Goal: Task Accomplishment & Management: Use online tool/utility

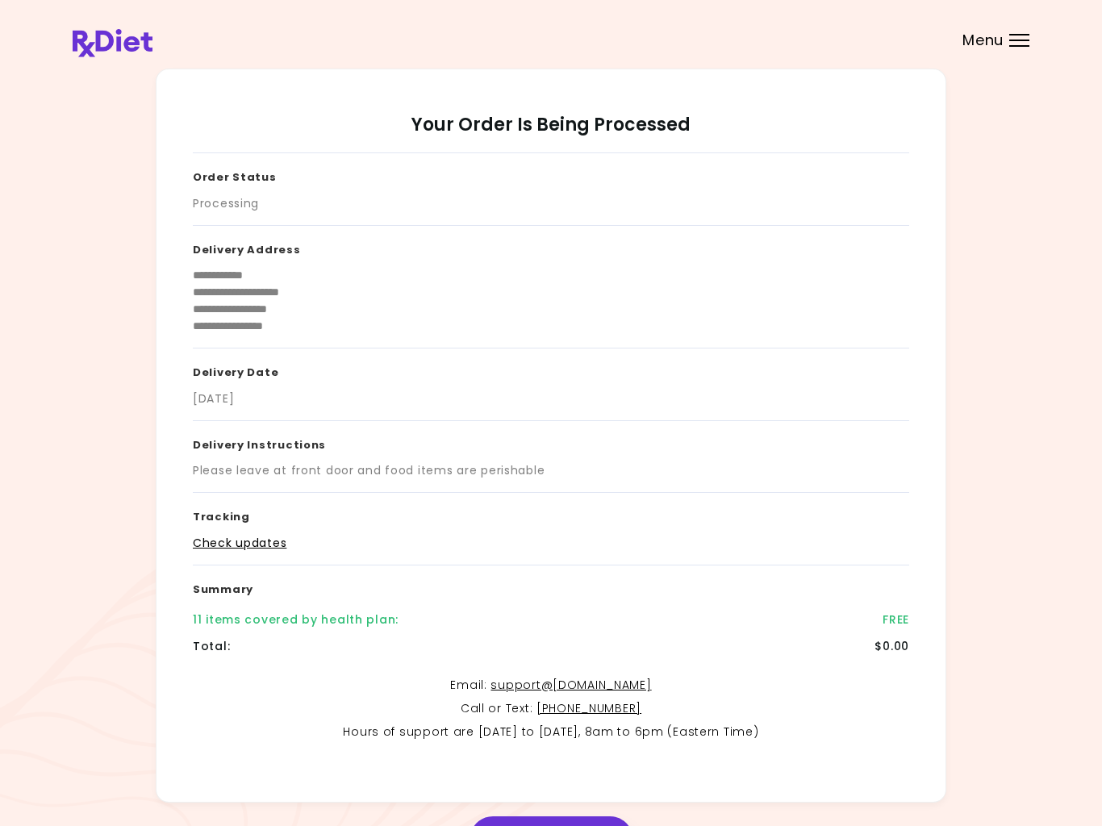
scroll to position [30, 0]
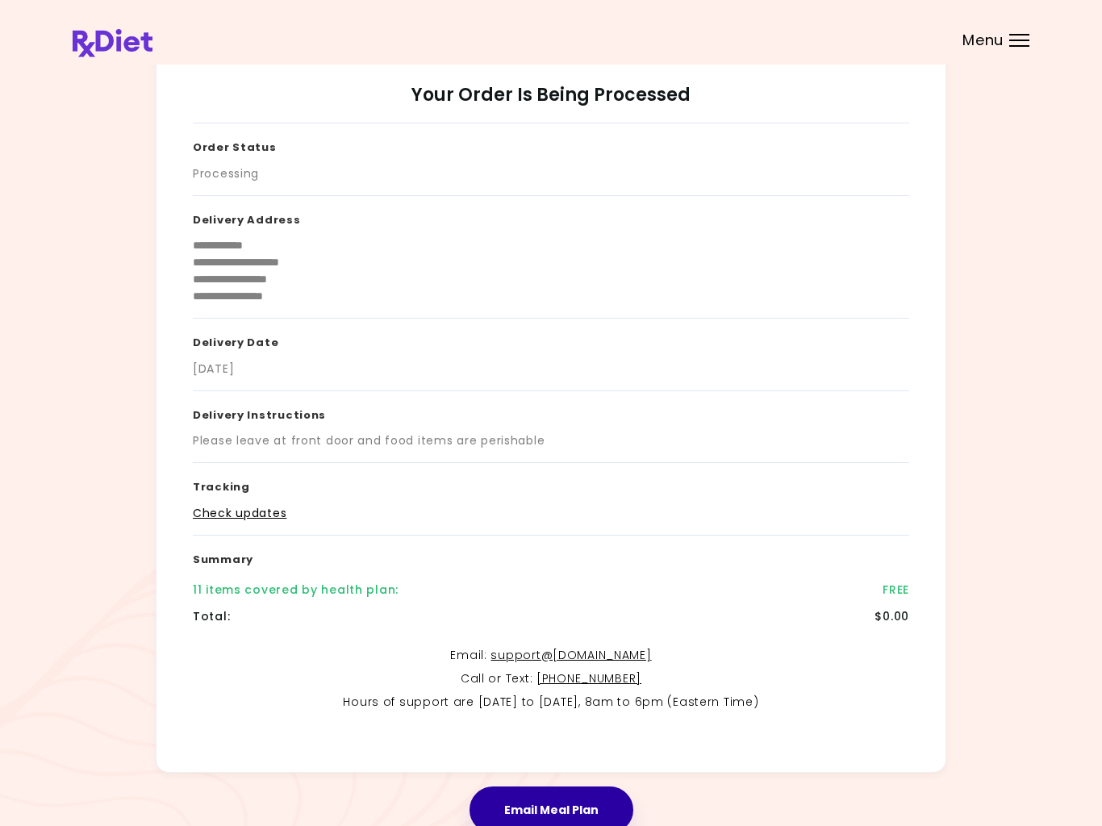
click at [1031, 33] on header at bounding box center [551, 32] width 1102 height 65
click at [1017, 31] on header at bounding box center [551, 32] width 1102 height 65
click at [1003, 33] on span "Menu" at bounding box center [983, 40] width 41 height 15
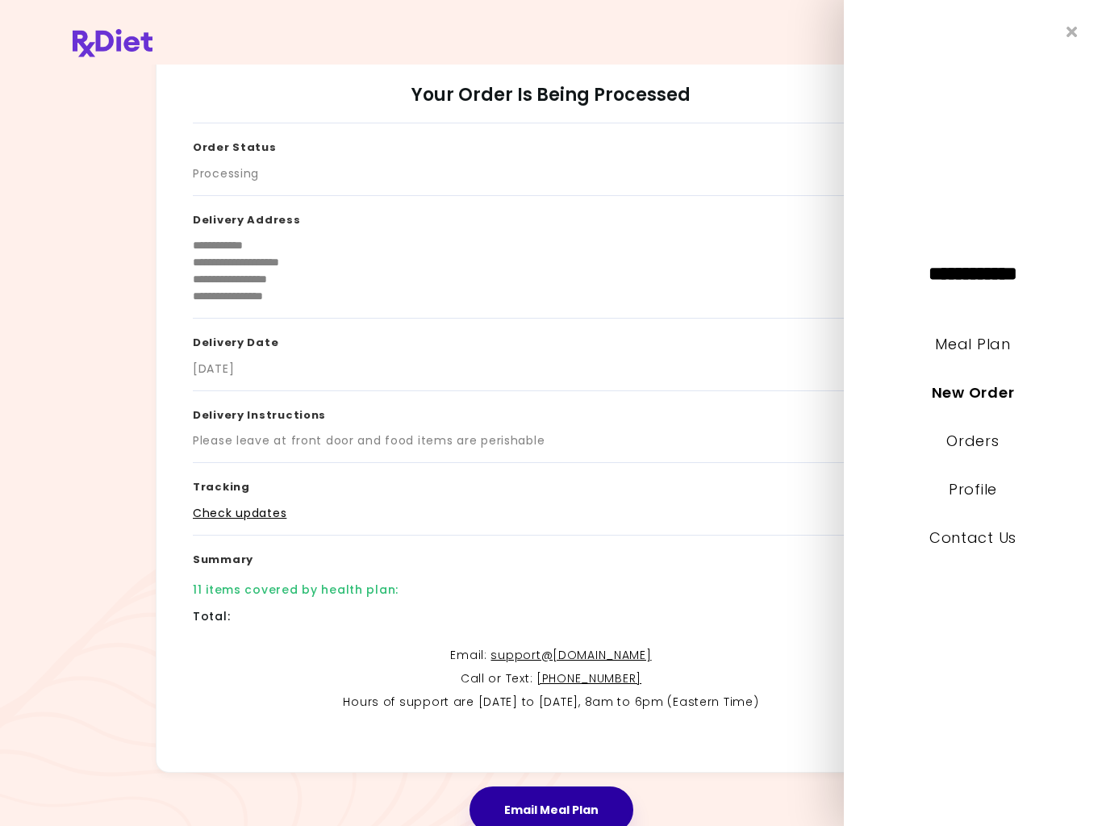
click at [1031, 33] on div "**********" at bounding box center [973, 413] width 258 height 826
click at [994, 386] on link "New Order" at bounding box center [973, 393] width 82 height 20
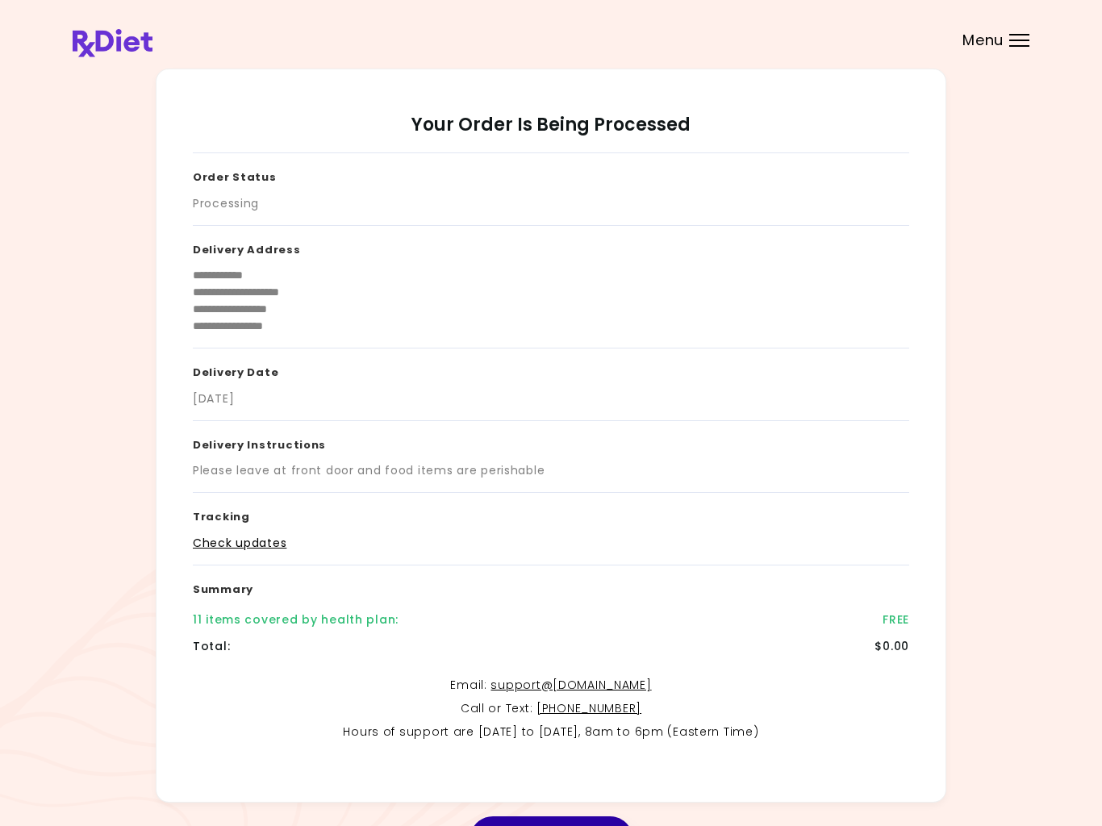
click at [1022, 19] on header at bounding box center [551, 32] width 1102 height 65
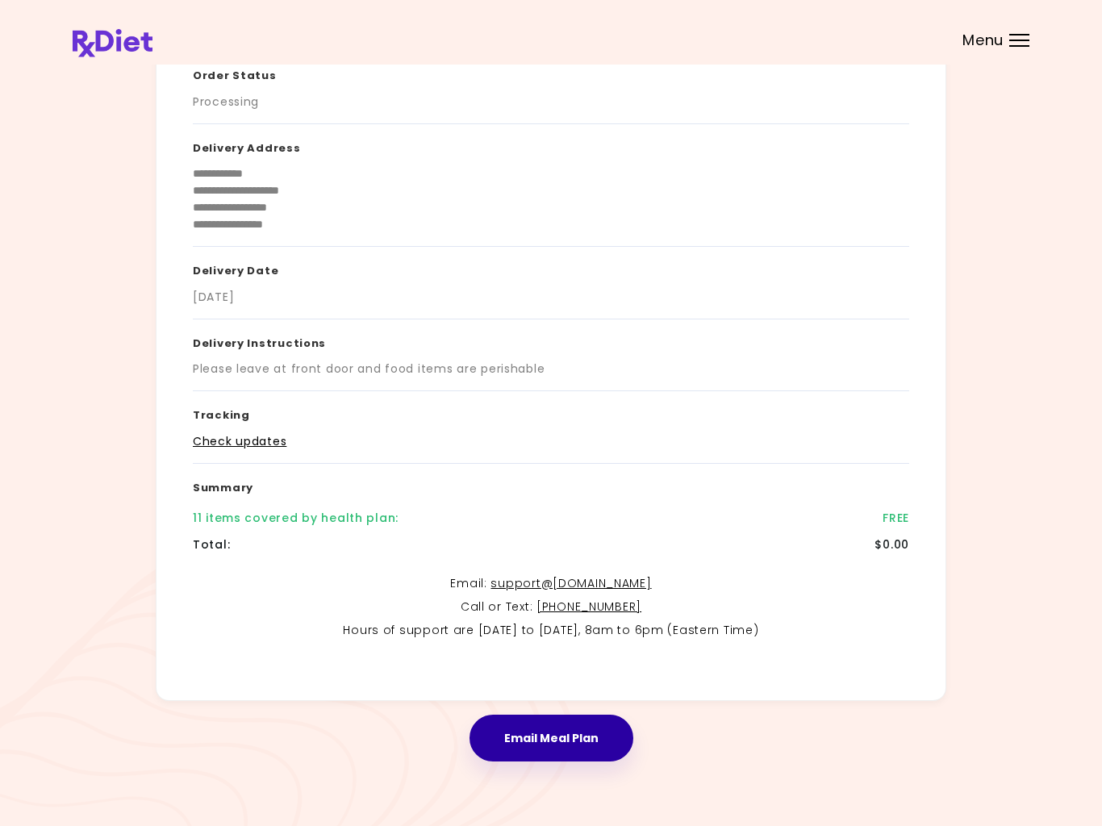
click at [564, 743] on button "Email Meal Plan" at bounding box center [552, 738] width 164 height 47
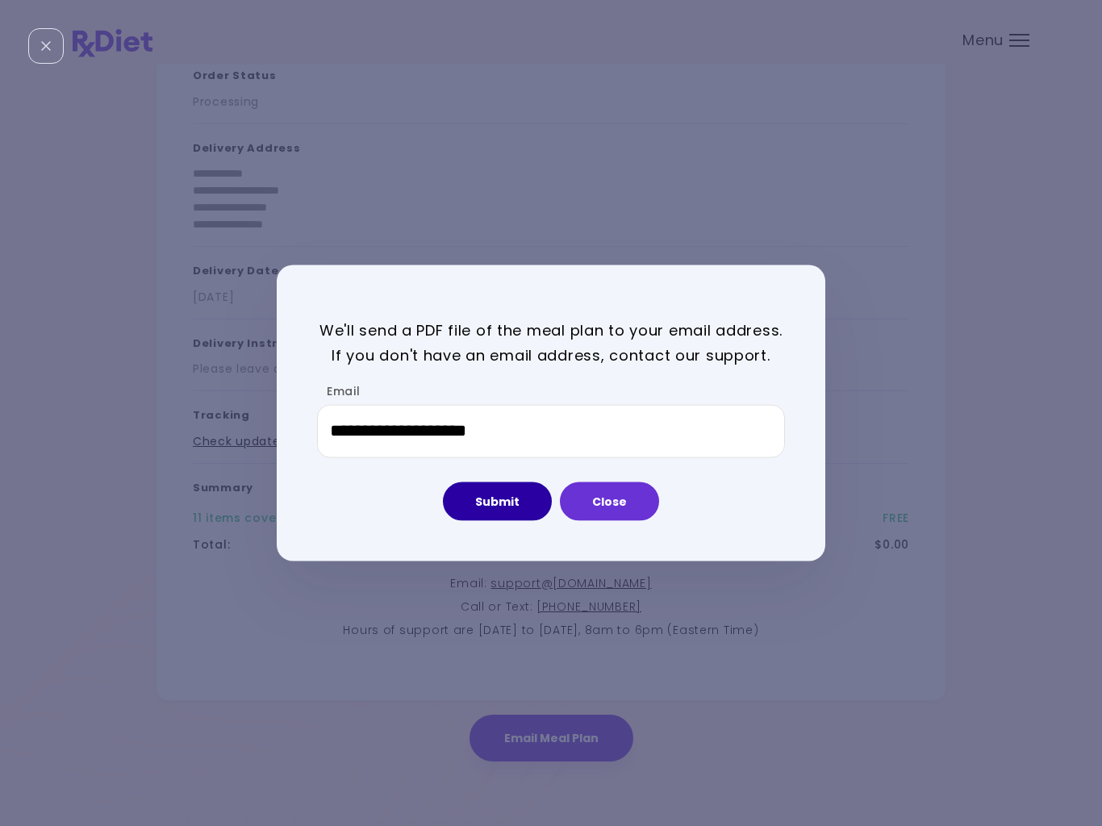
click at [503, 502] on button "Submit" at bounding box center [497, 501] width 109 height 39
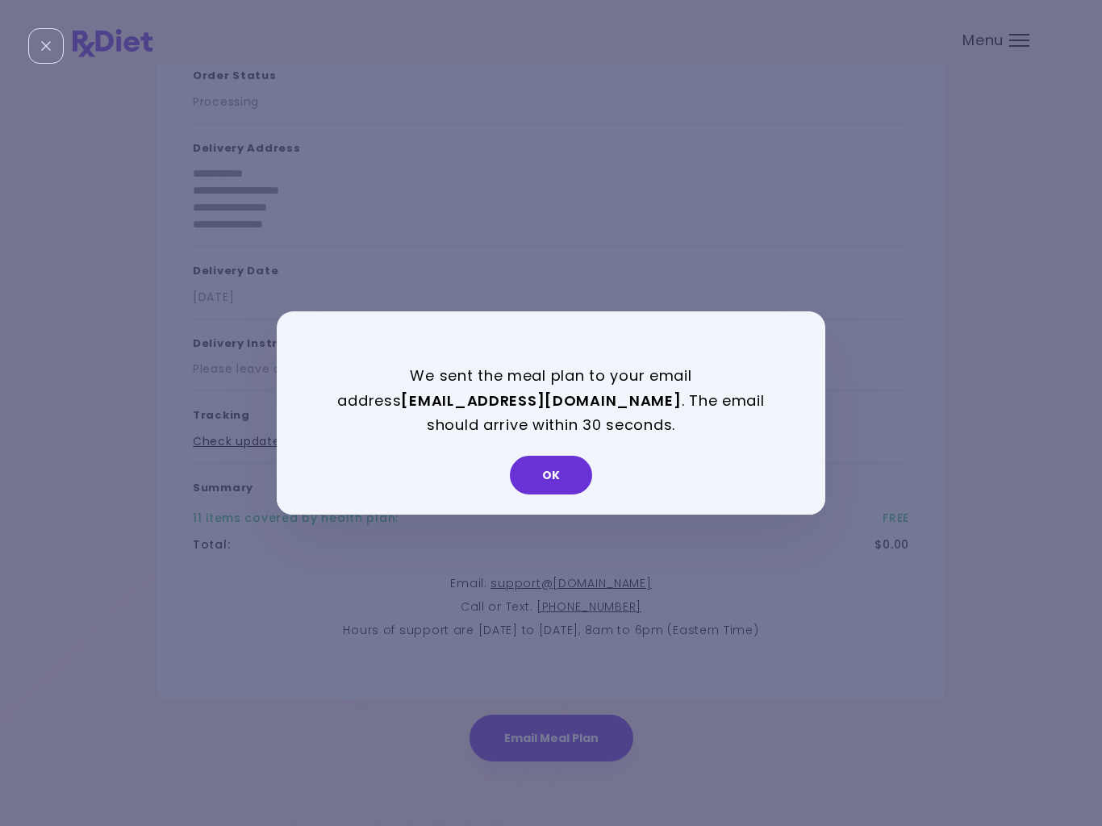
click at [563, 475] on button "OK" at bounding box center [551, 475] width 82 height 39
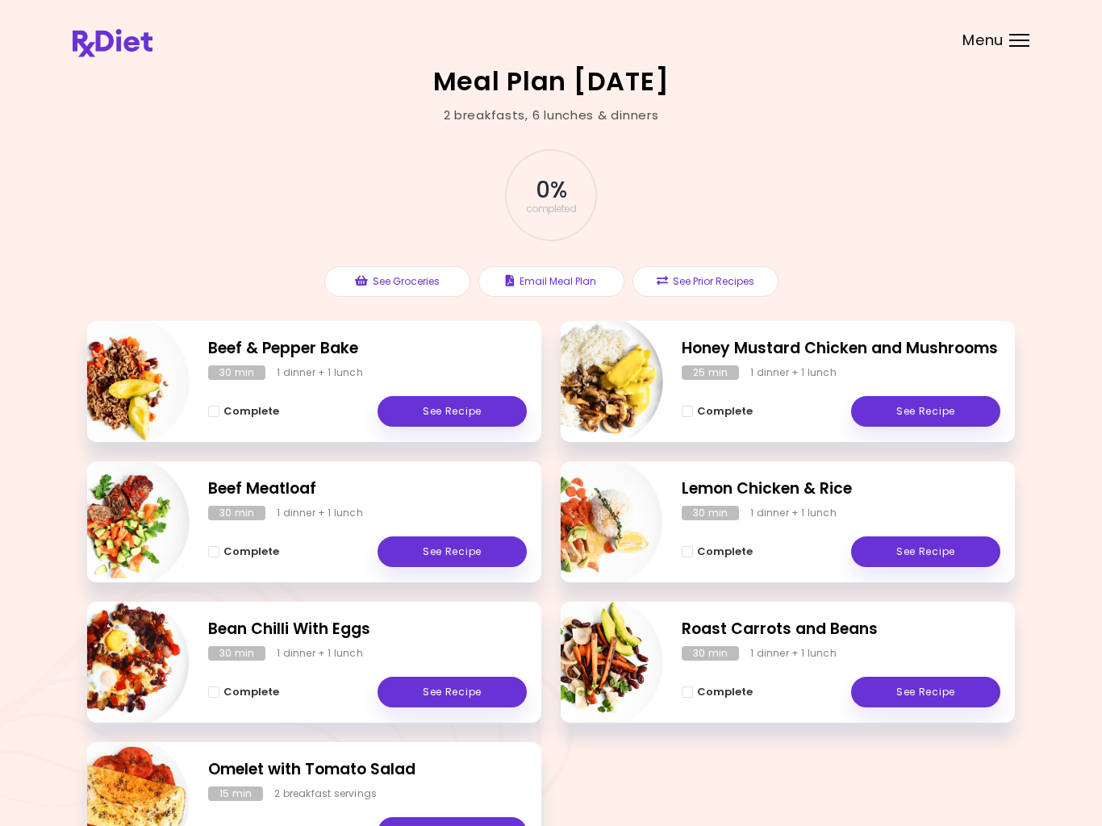
click at [111, 34] on img at bounding box center [113, 43] width 80 height 28
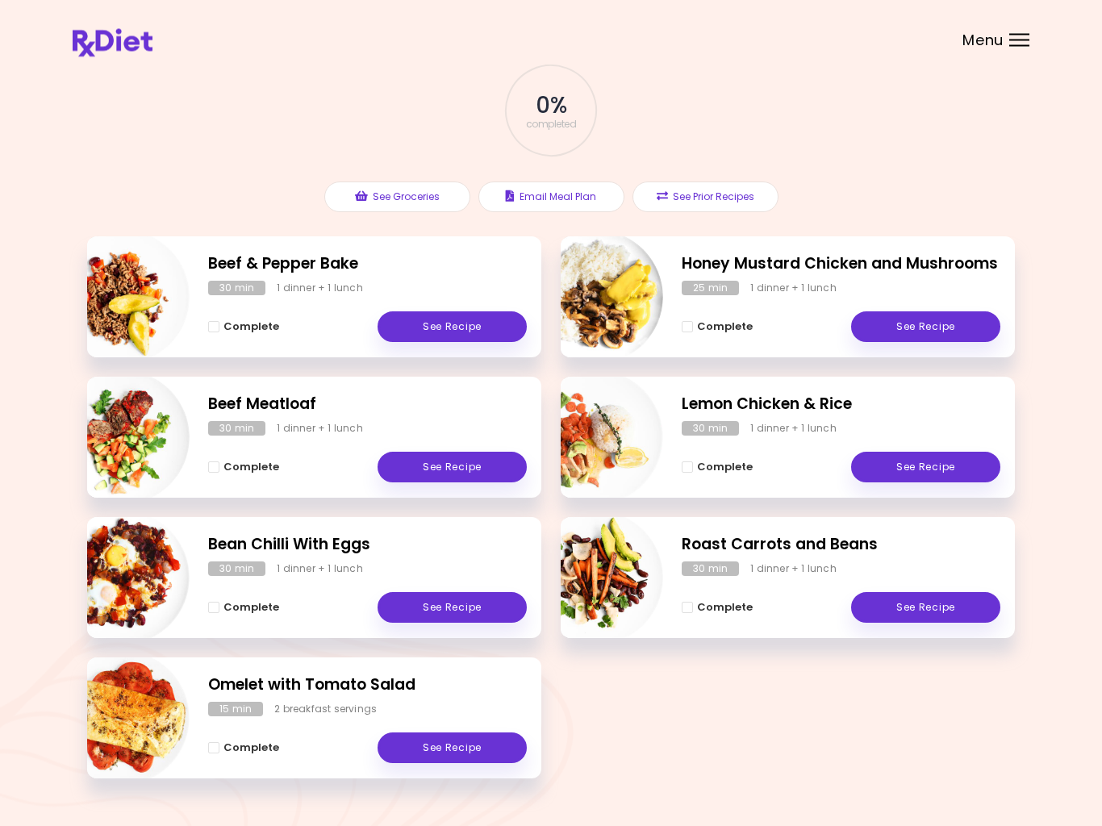
scroll to position [124, 0]
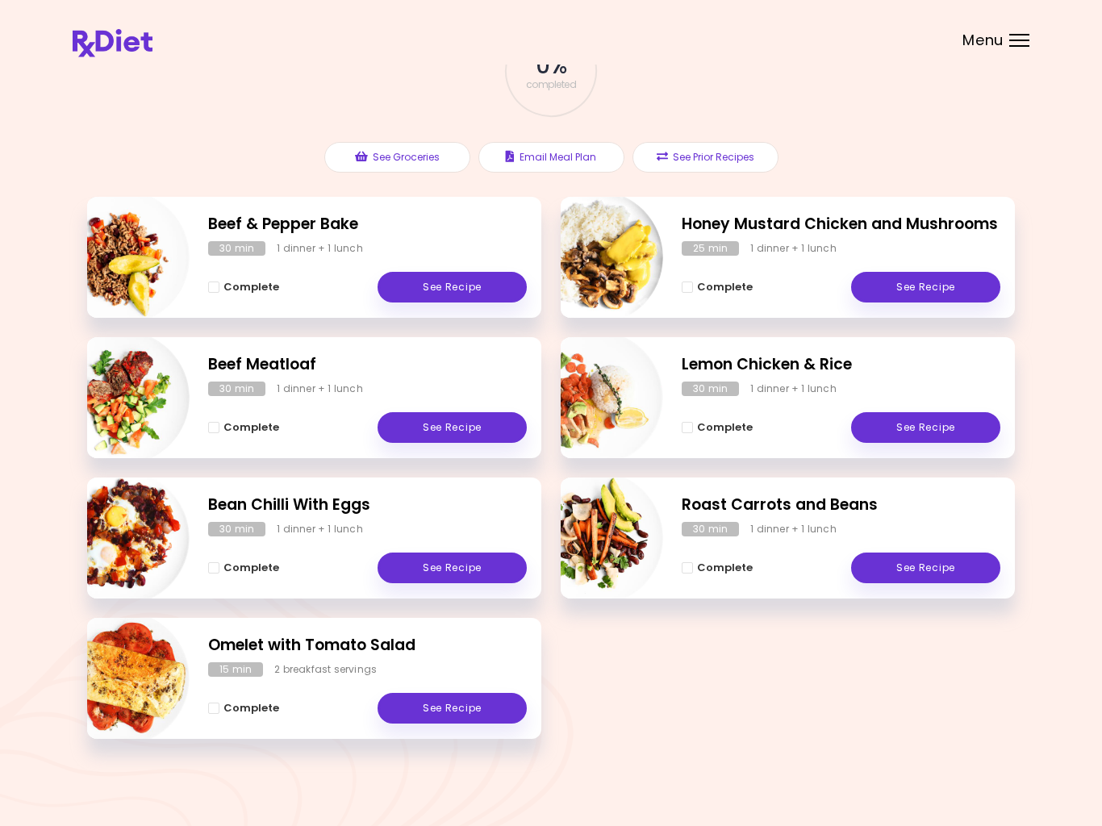
click at [1010, 38] on div "Menu" at bounding box center [1020, 40] width 20 height 13
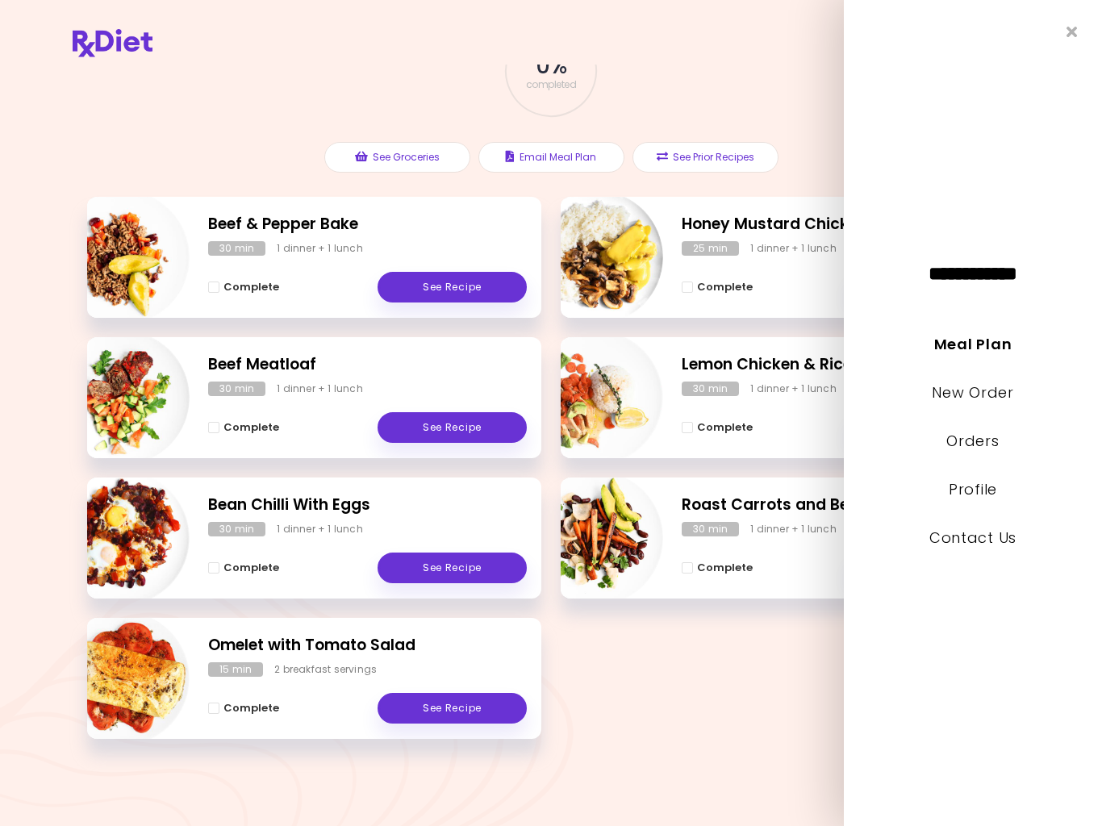
click at [972, 441] on link "Orders" at bounding box center [973, 441] width 52 height 20
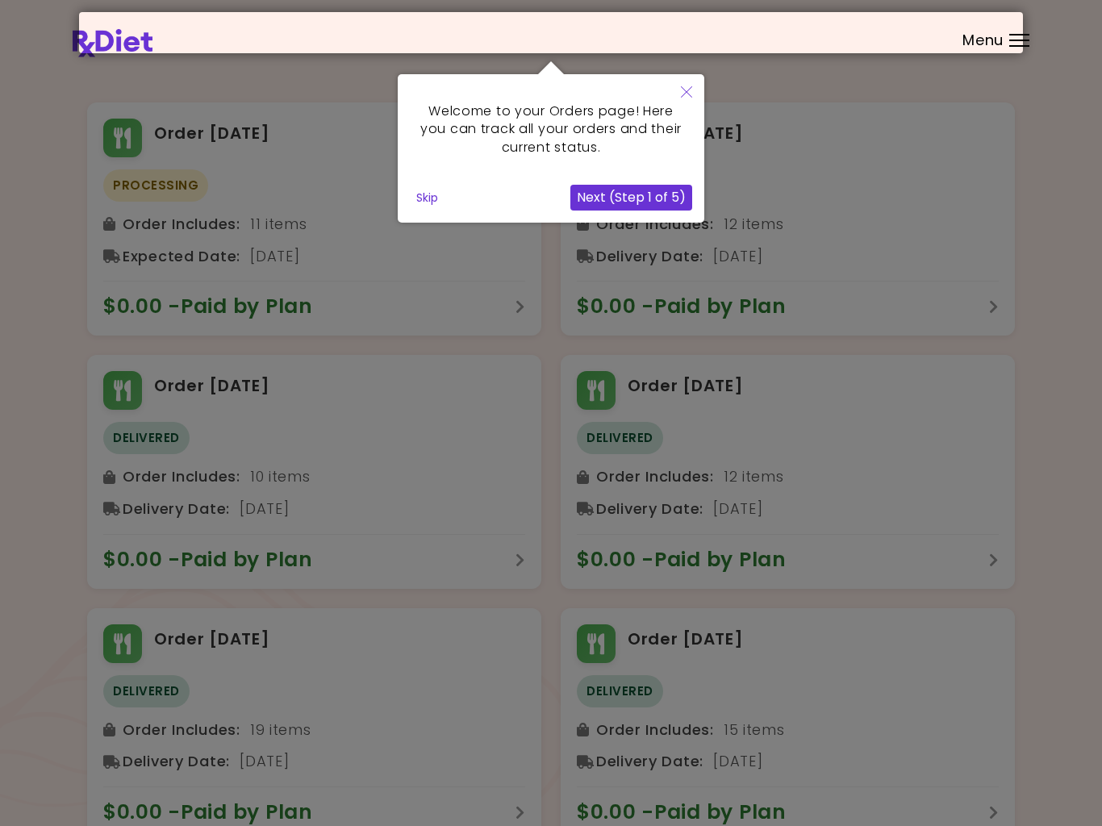
scroll to position [48, 0]
click at [631, 196] on button "Next (Step 1 of 5)" at bounding box center [632, 199] width 122 height 26
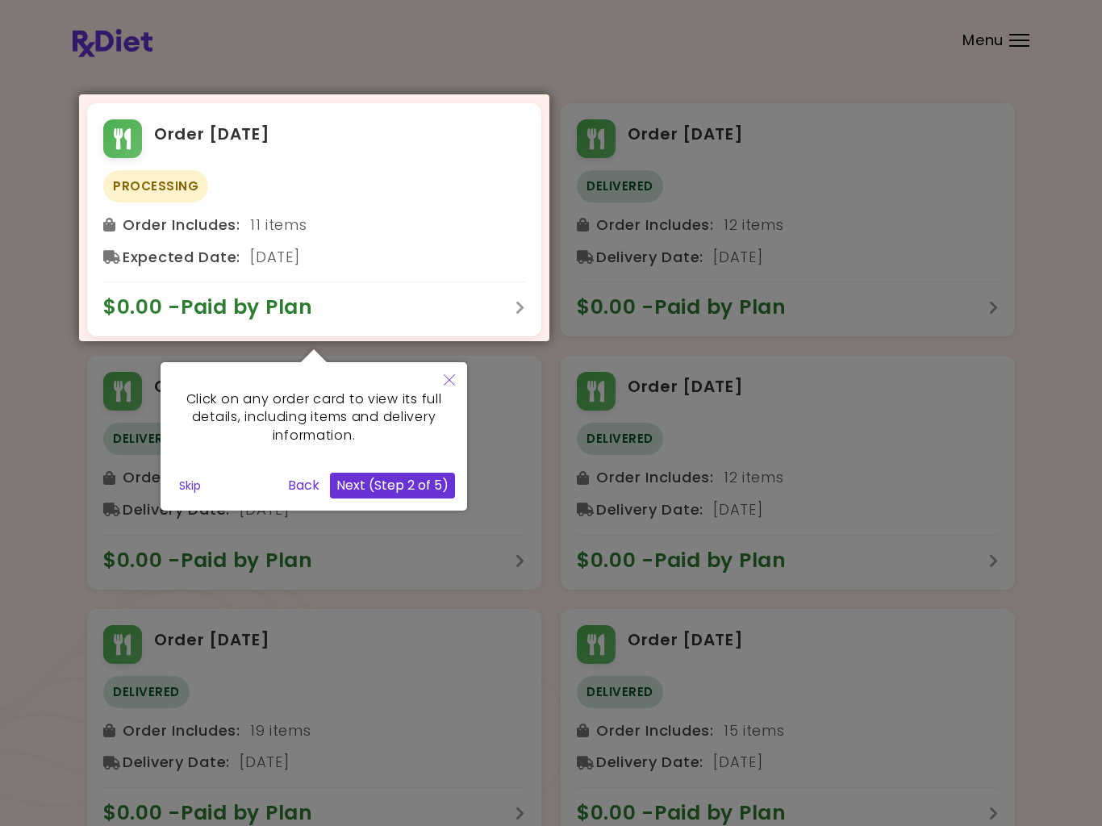
click at [391, 487] on button "Next (Step 2 of 5)" at bounding box center [392, 486] width 125 height 26
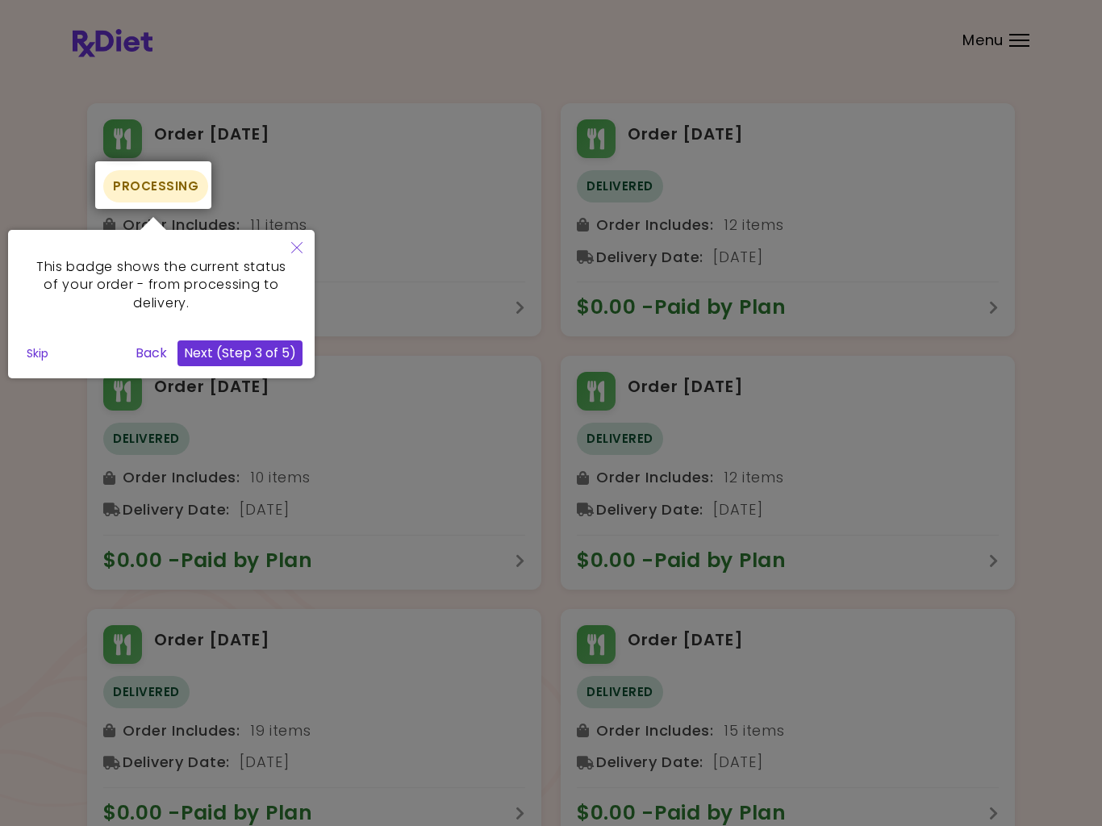
click at [256, 348] on button "Next (Step 3 of 5)" at bounding box center [240, 354] width 125 height 26
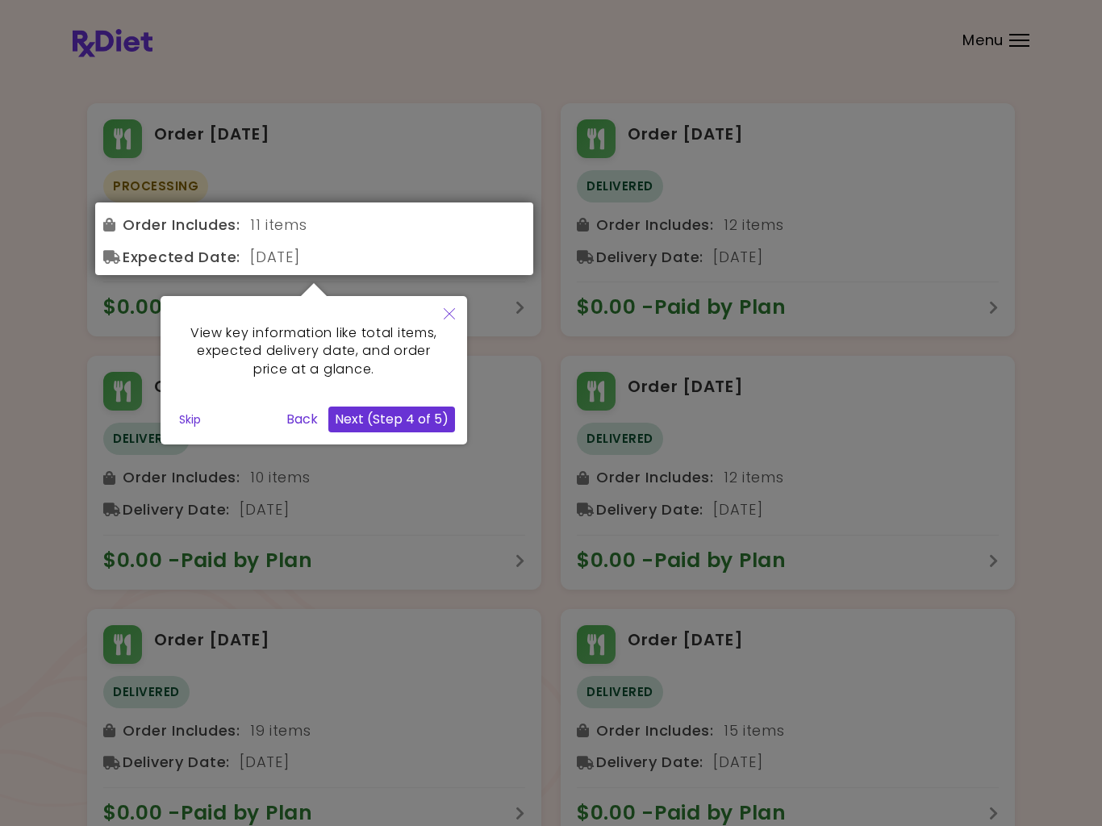
click at [408, 416] on button "Next (Step 4 of 5)" at bounding box center [391, 420] width 127 height 26
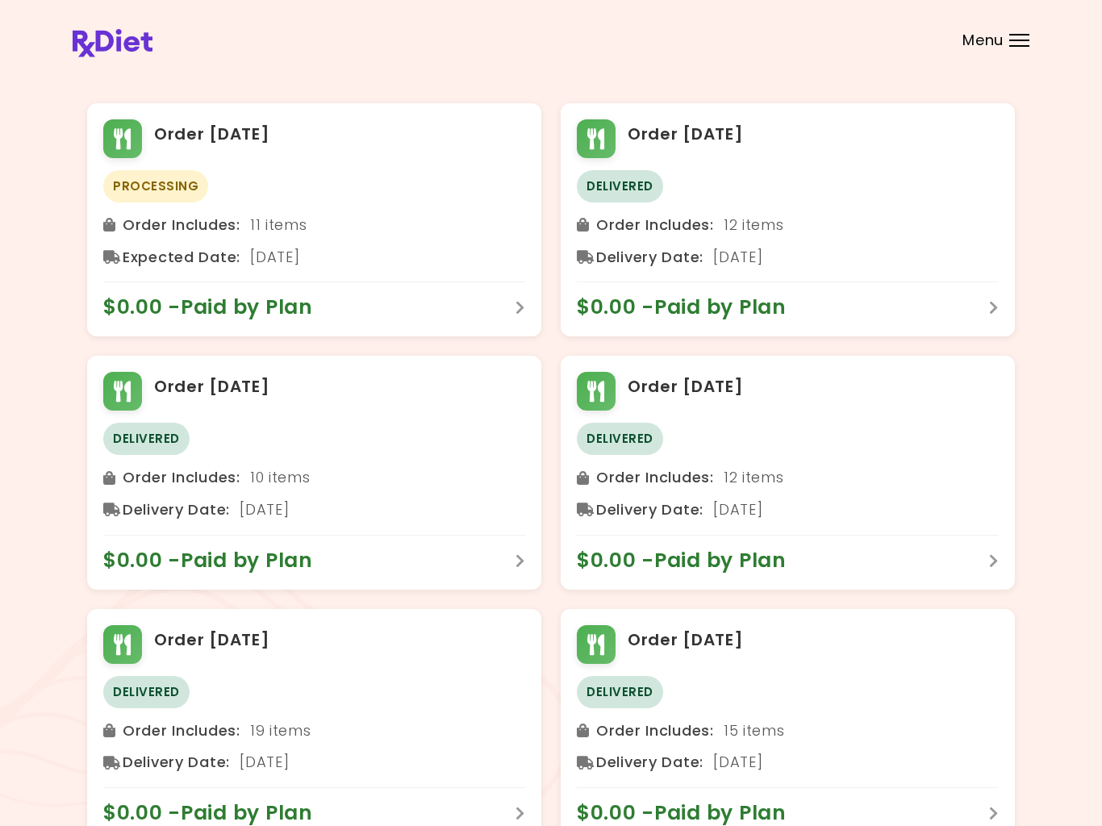
click at [1029, 36] on div "Menu" at bounding box center [1020, 40] width 20 height 13
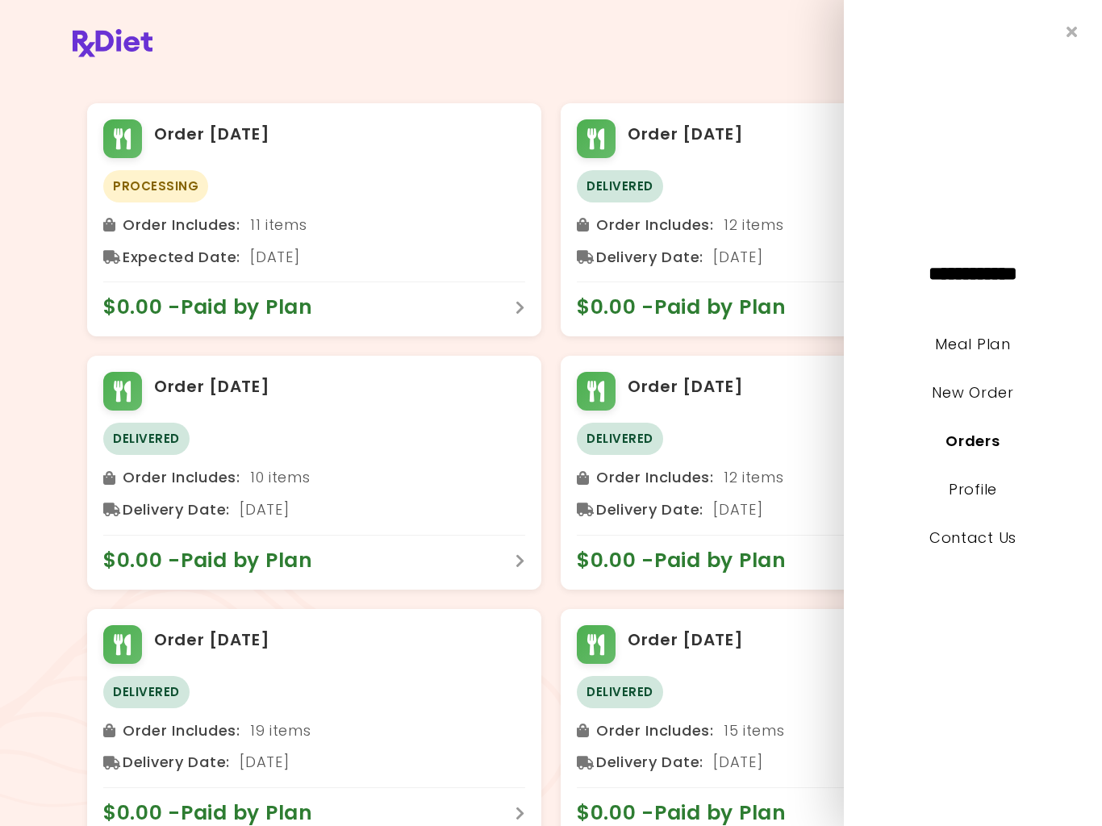
click at [1002, 538] on link "Contact Us" at bounding box center [973, 538] width 87 height 20
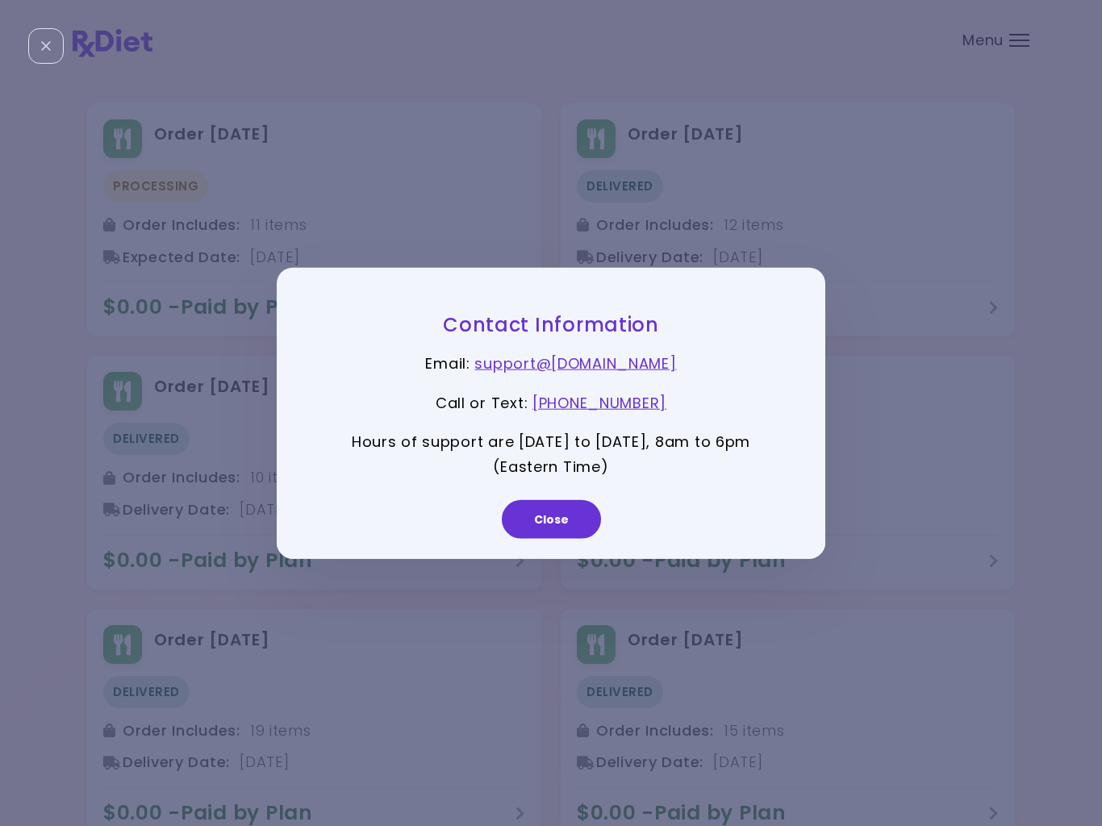
click at [588, 362] on link "support@ rx-diet.com" at bounding box center [576, 363] width 202 height 20
